Goal: Task Accomplishment & Management: Use online tool/utility

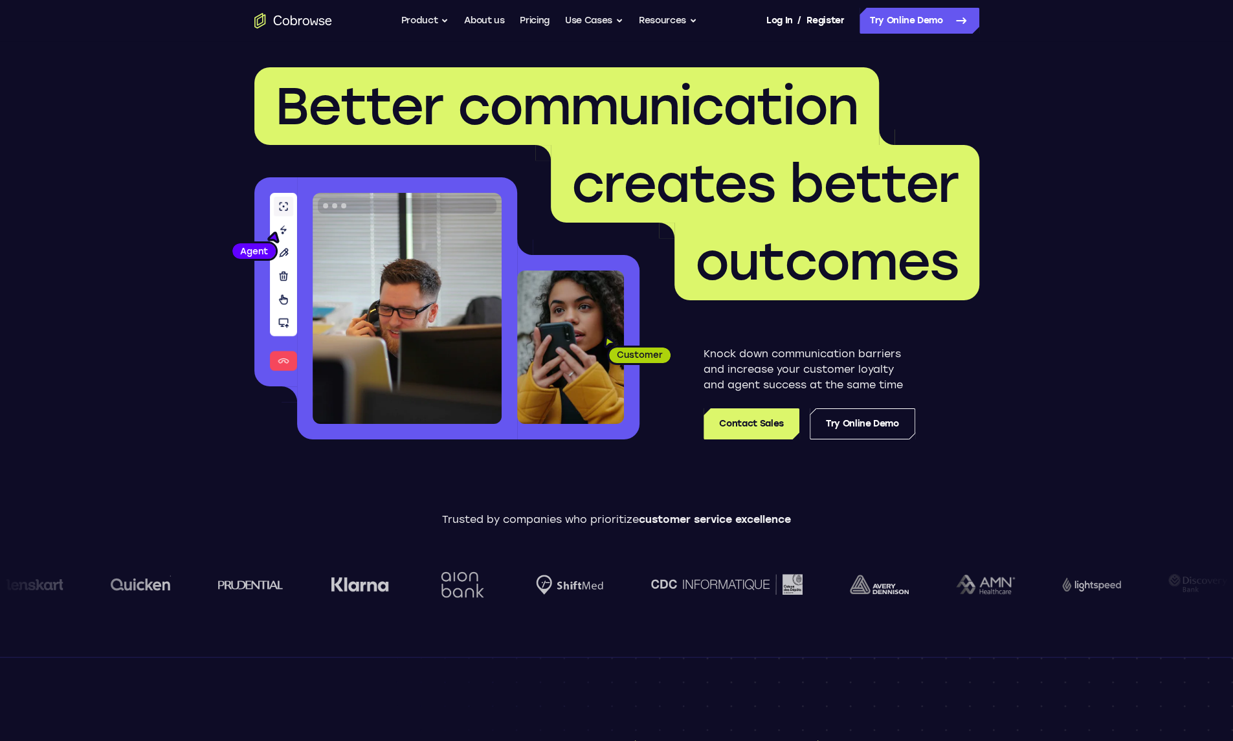
click at [537, 22] on link "Pricing" at bounding box center [535, 21] width 30 height 26
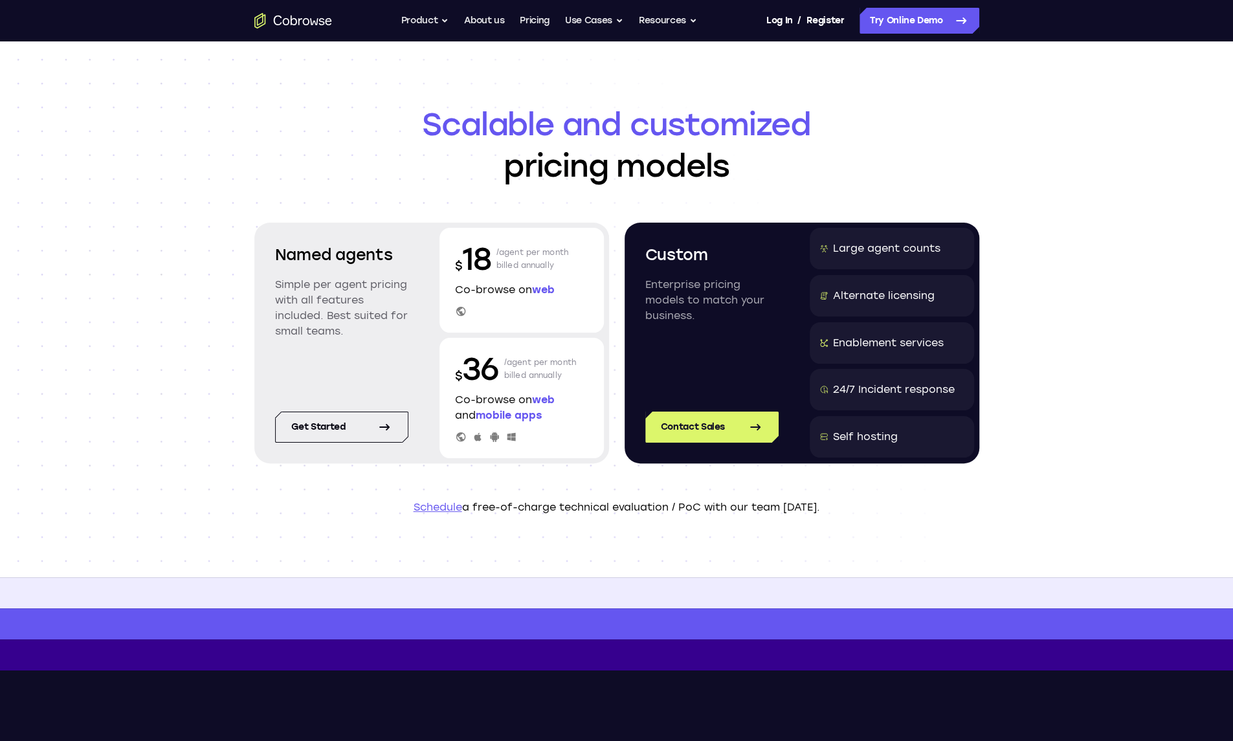
click at [912, 29] on link "Try Online Demo" at bounding box center [920, 21] width 120 height 26
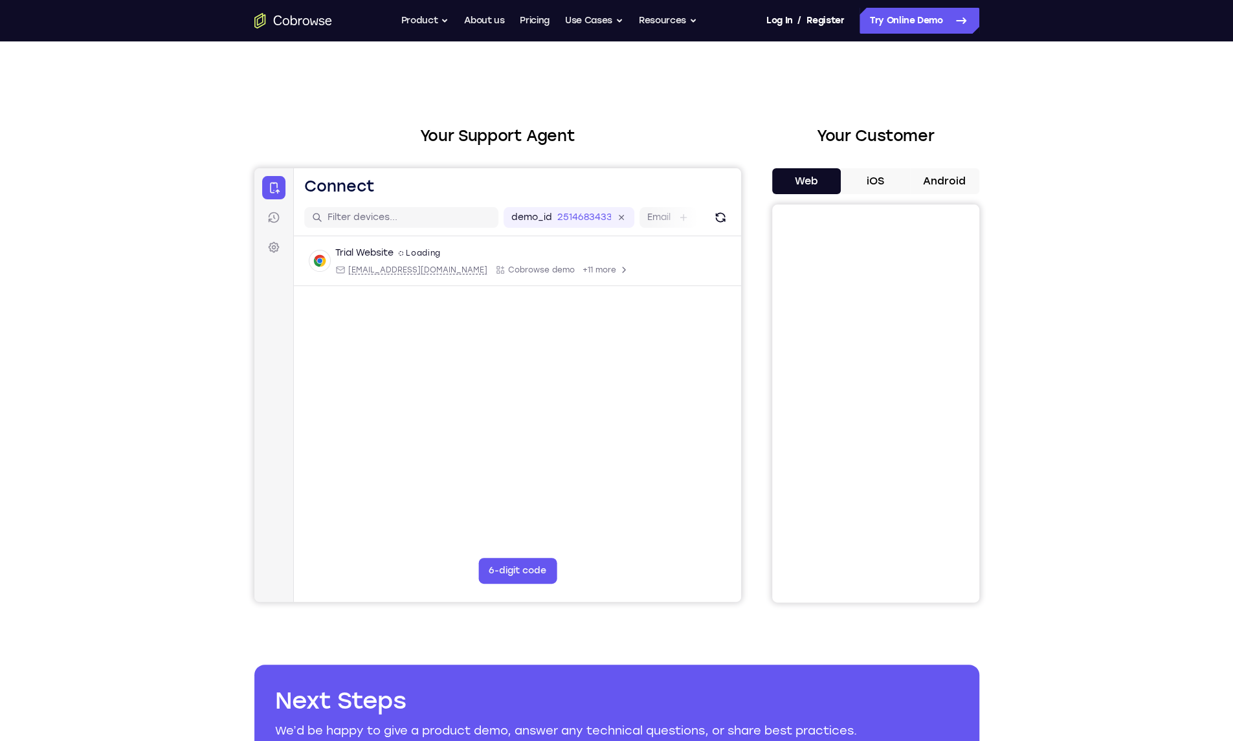
click at [670, 412] on main "demo_id 2514683433 2514683433 Email User ID Device ID Device name 6-digit code …" at bounding box center [516, 416] width 447 height 434
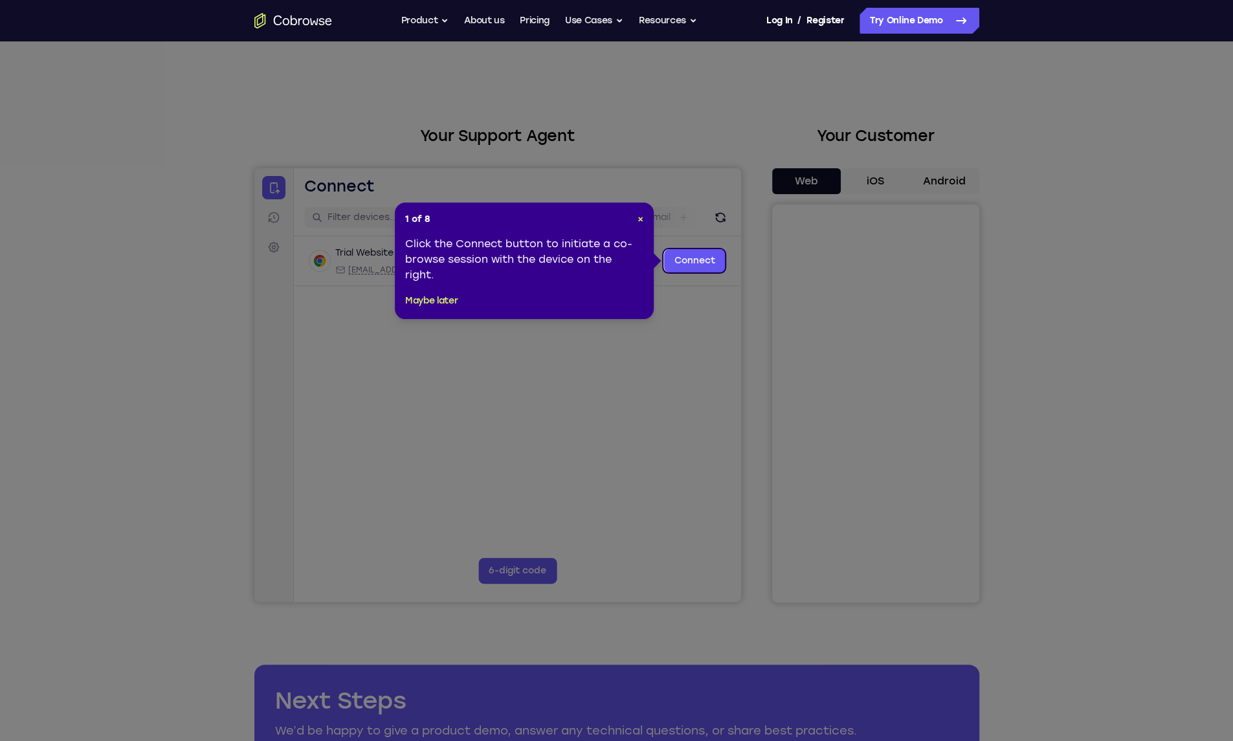
click at [687, 261] on link "Connect" at bounding box center [695, 260] width 62 height 23
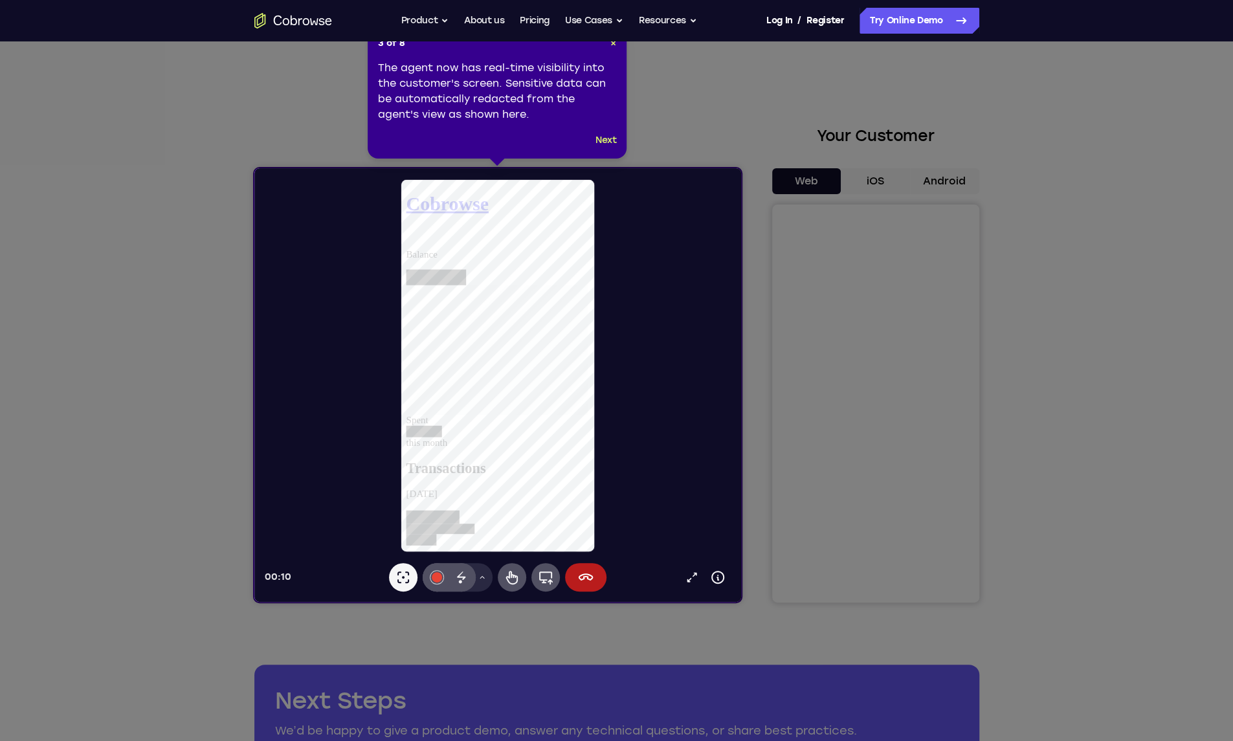
click at [609, 140] on button "Next" at bounding box center [606, 141] width 21 height 16
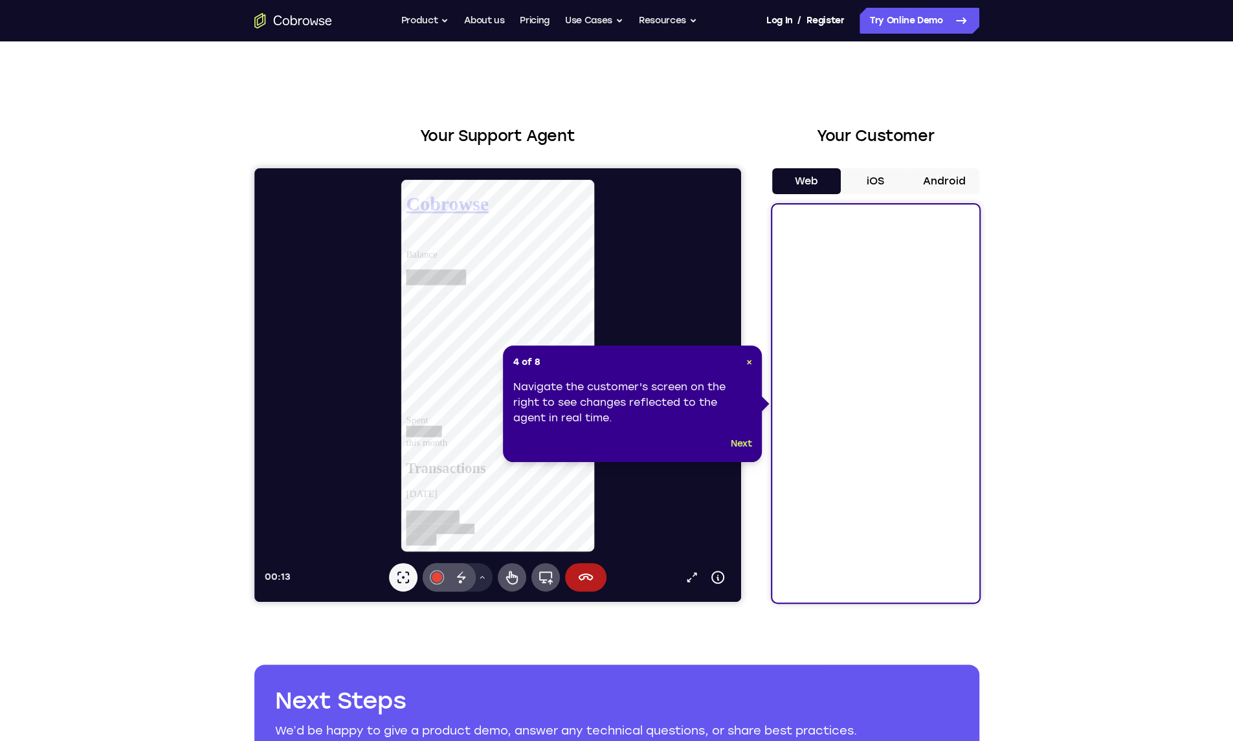
click at [743, 445] on button "Next" at bounding box center [741, 444] width 21 height 16
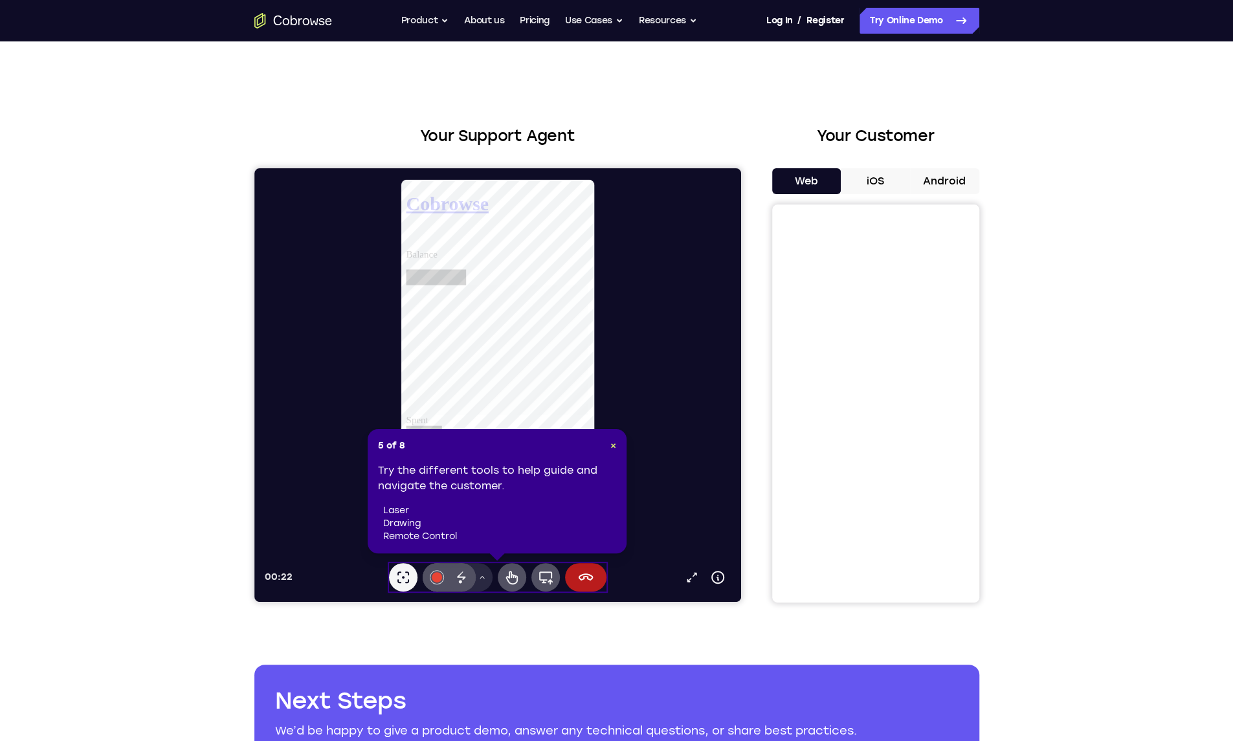
click at [409, 589] on button "Laser pointer" at bounding box center [403, 577] width 28 height 28
click at [442, 577] on button "#e94435" at bounding box center [436, 577] width 28 height 28
click at [464, 576] on icon at bounding box center [461, 578] width 16 height 16
click at [611, 444] on span "×" at bounding box center [614, 445] width 6 height 11
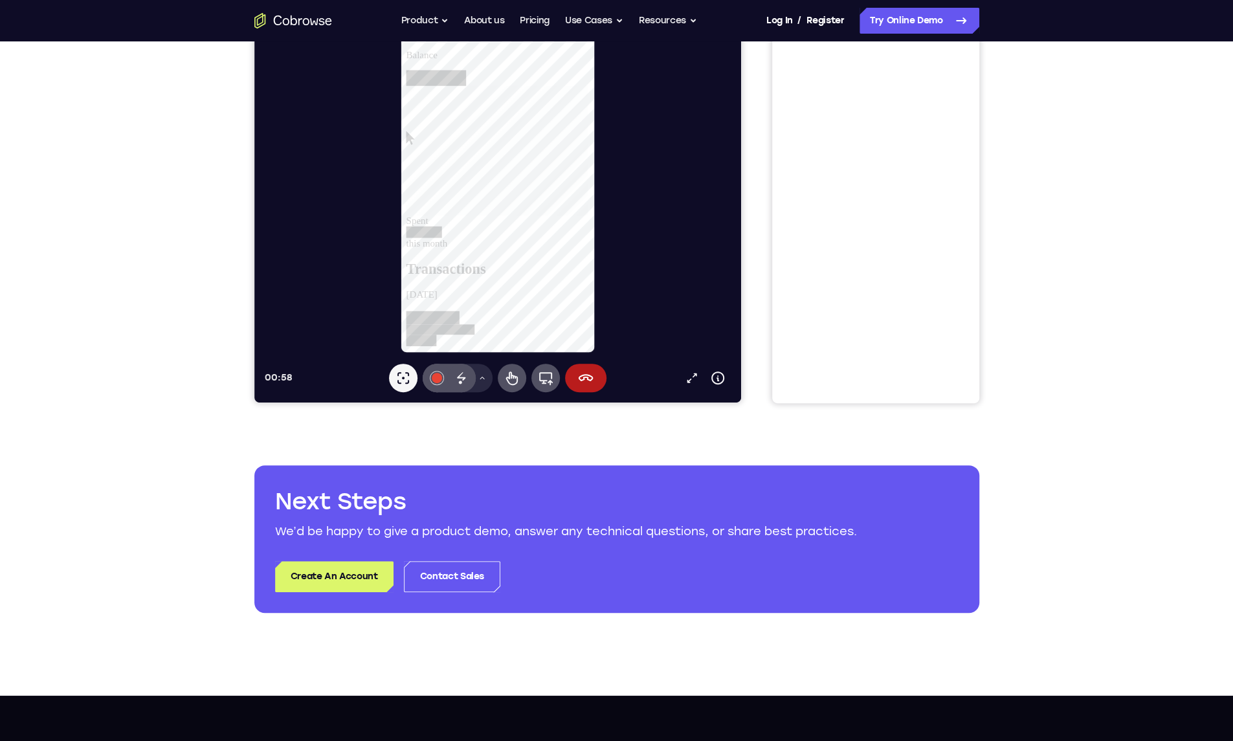
scroll to position [201, 0]
